Goal: Transaction & Acquisition: Purchase product/service

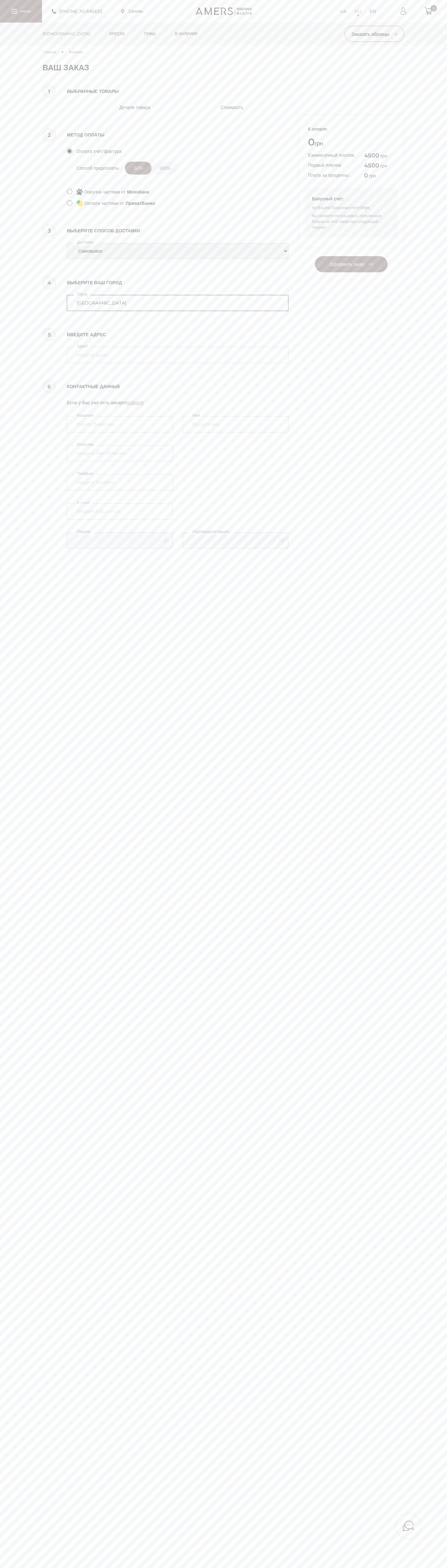
type input "[GEOGRAPHIC_DATA]"
type input "Google Ukraine [STREET_ADDRESS]"
type input "[PERSON_NAME]"
type input "Kostenko"
type input "6502530000"
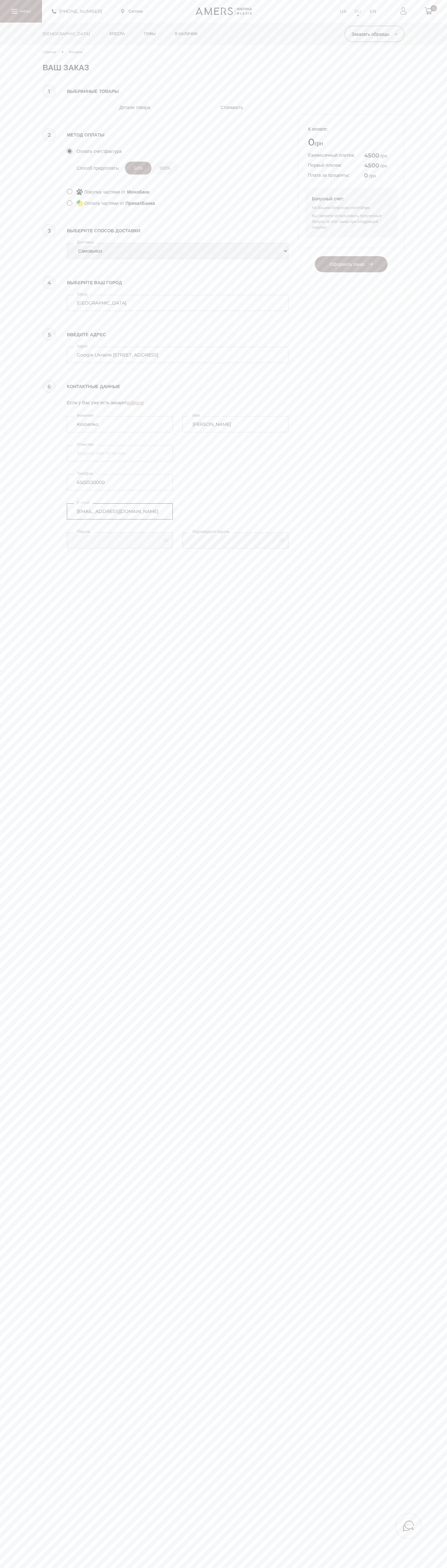
type input "[EMAIL_ADDRESS][DOMAIN_NAME]"
select select "amers-delivery"
click at [408, 17] on div "[PHONE_NUMBER] Салоны UA RU EN 0" at bounding box center [224, 11] width 447 height 23
click at [439, 1084] on main "Главная Корзина Ваша корзина пуста! Пожалуйста начните добавлять товары и они п…" at bounding box center [224, 784] width 447 height 1568
click at [343, 1568] on html "Пожалуйста оберните ваш экран [PHONE_NUMBER] Салоны UA RU EN 0 [DEMOGRAPHIC_DAT…" at bounding box center [224, 847] width 447 height 1695
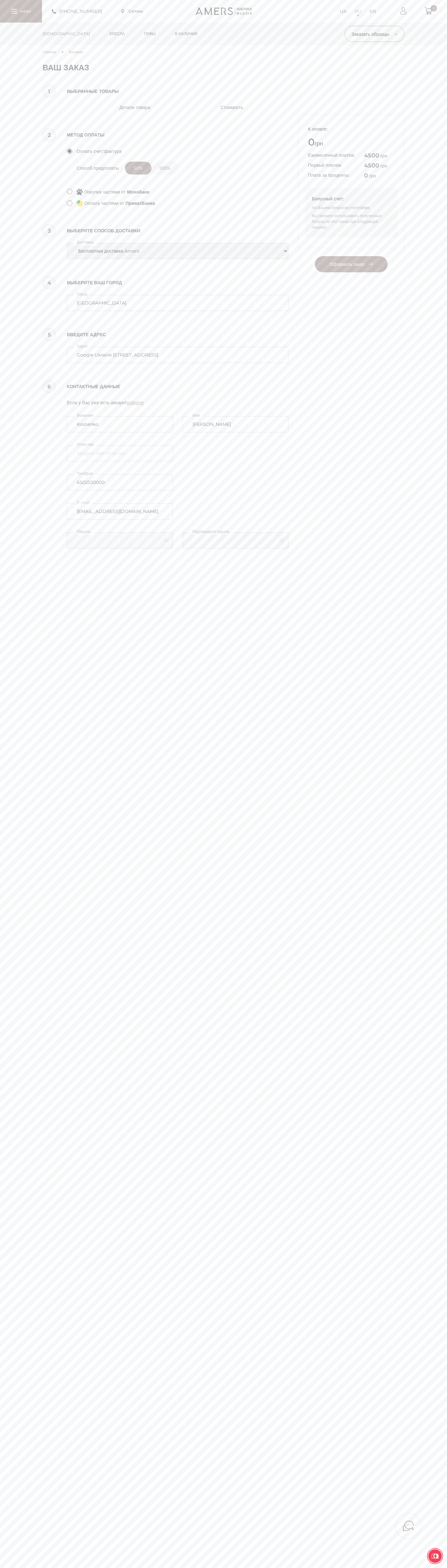
click at [10, 1296] on main "Главная Корзина Ваша корзина пуста! Пожалуйста начните добавлять товары и они п…" at bounding box center [224, 784] width 447 height 1568
